Goal: Navigation & Orientation: Find specific page/section

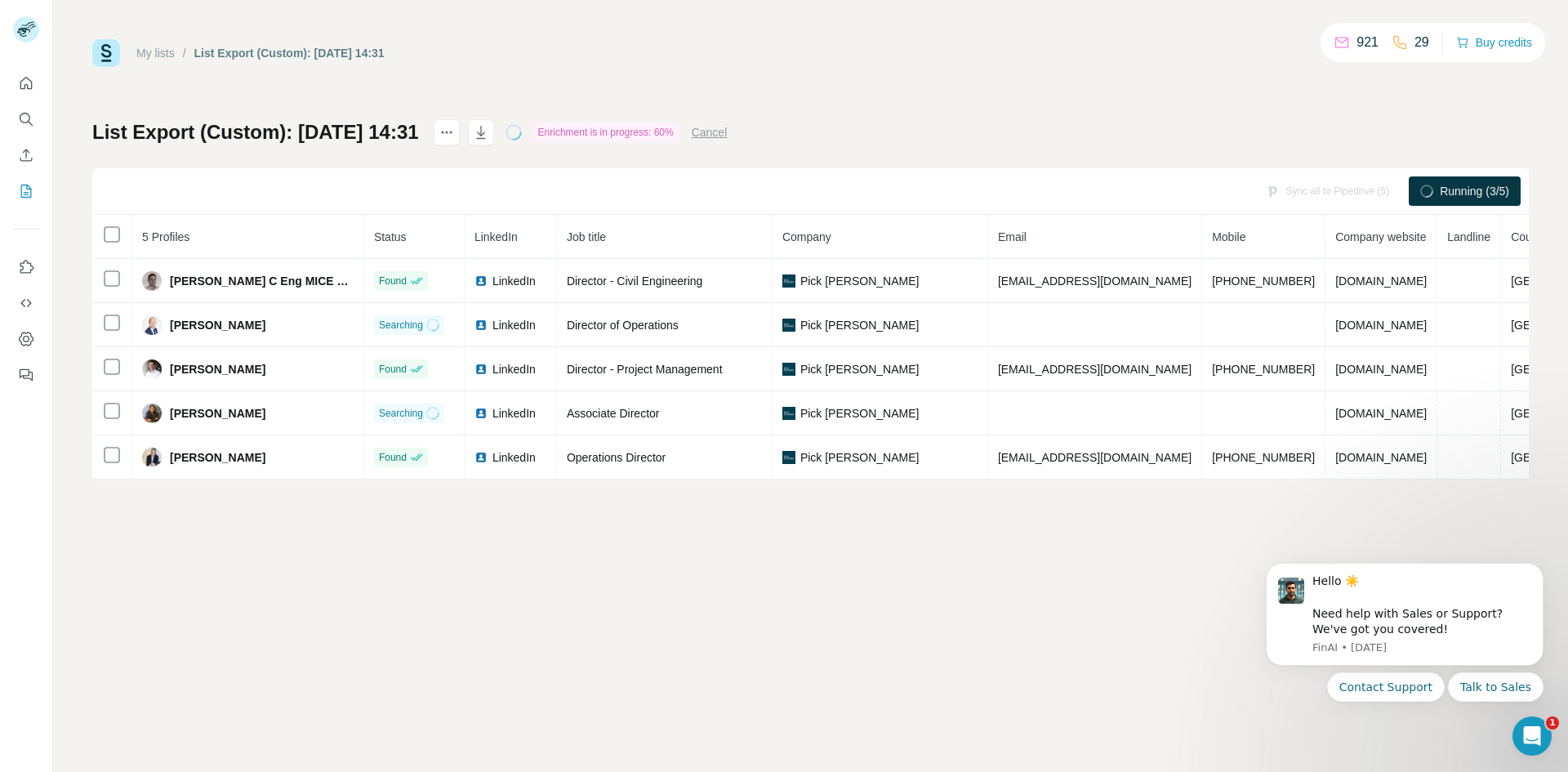
click at [1395, 487] on div "My lists / List Export (Custom): 06/10/2025 14:31 921 29 Buy credits List Expor…" at bounding box center [810, 386] width 1515 height 772
